Goal: Task Accomplishment & Management: Use online tool/utility

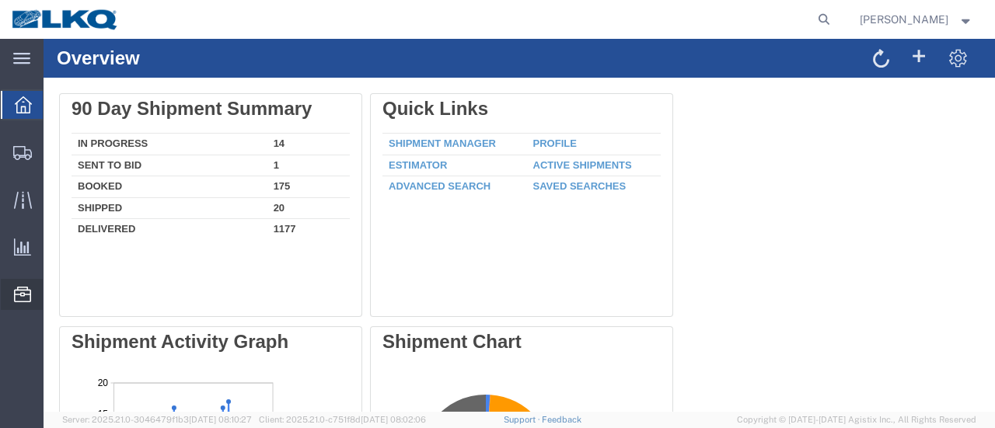
click at [0, 0] on span "Location Appointment" at bounding box center [0, 0] width 0 height 0
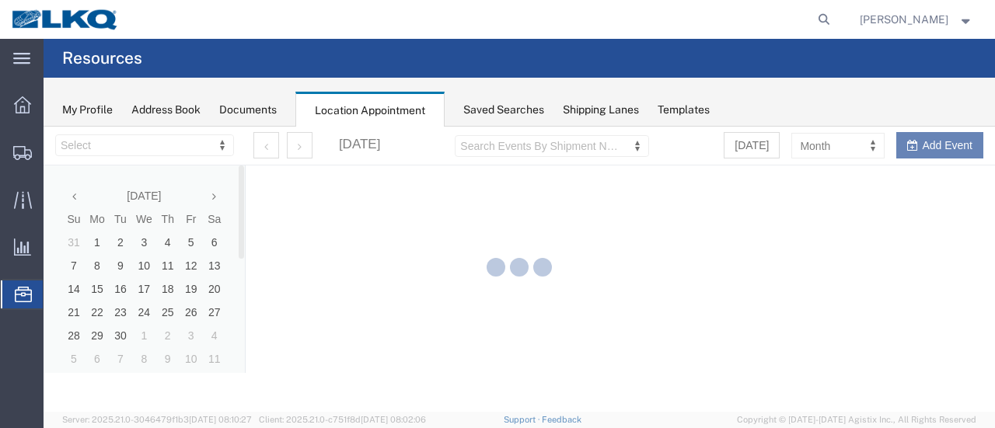
select select "28712"
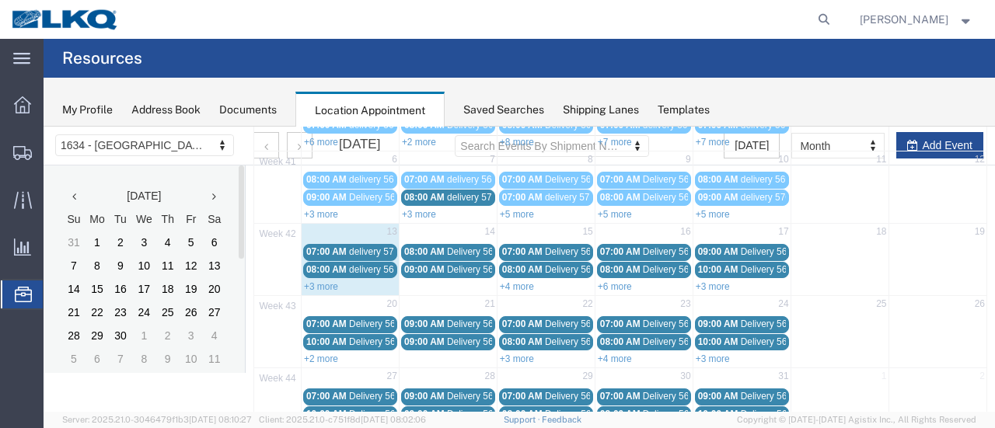
scroll to position [155, 0]
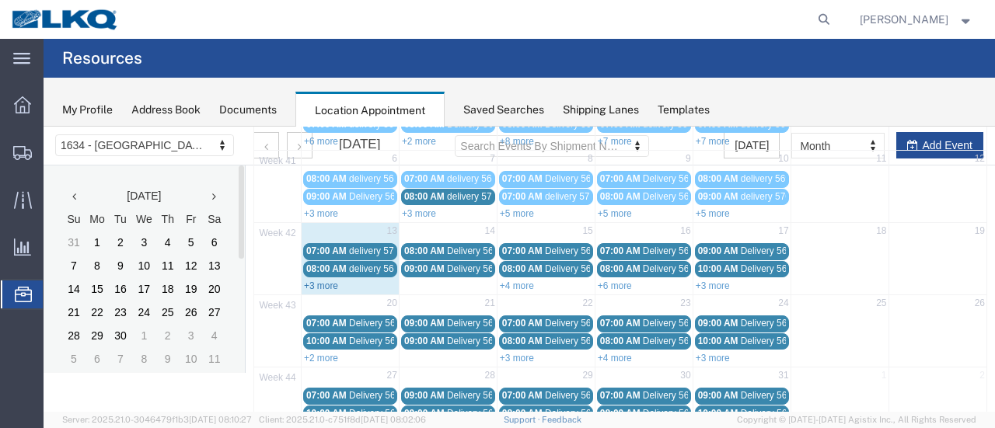
click at [331, 281] on link "+3 more" at bounding box center [321, 286] width 34 height 11
